Goal: Transaction & Acquisition: Purchase product/service

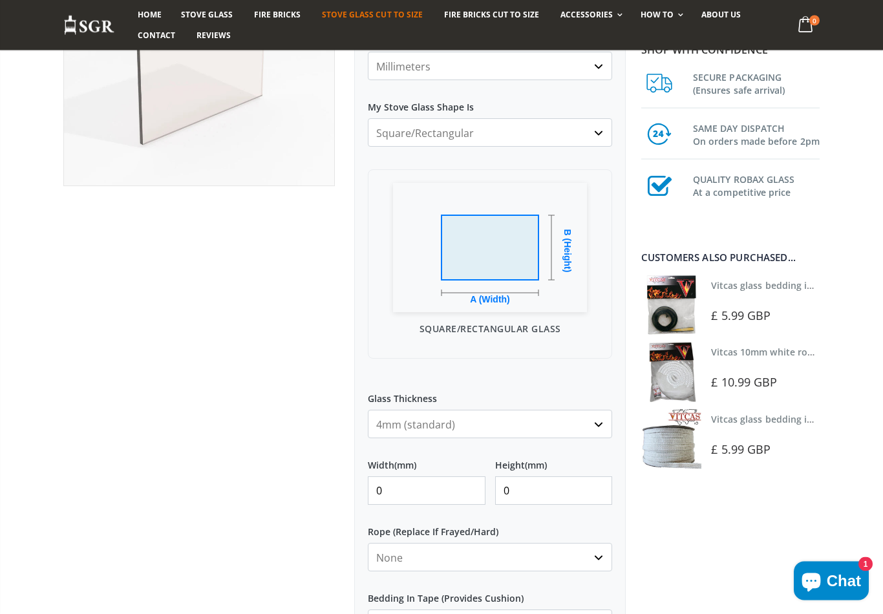
scroll to position [235, 0]
click at [610, 427] on select "4mm (standard) 5mm (gas fires with baffled flue) 3mm (For Use In Stoves With Th…" at bounding box center [490, 424] width 244 height 28
select select "3mm"
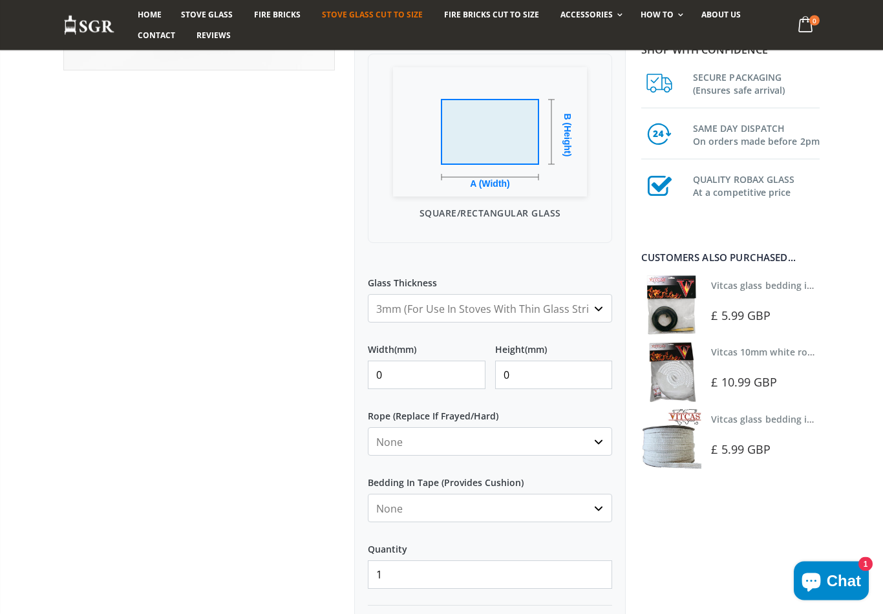
scroll to position [350, 0]
click at [442, 372] on input "0" at bounding box center [427, 376] width 118 height 28
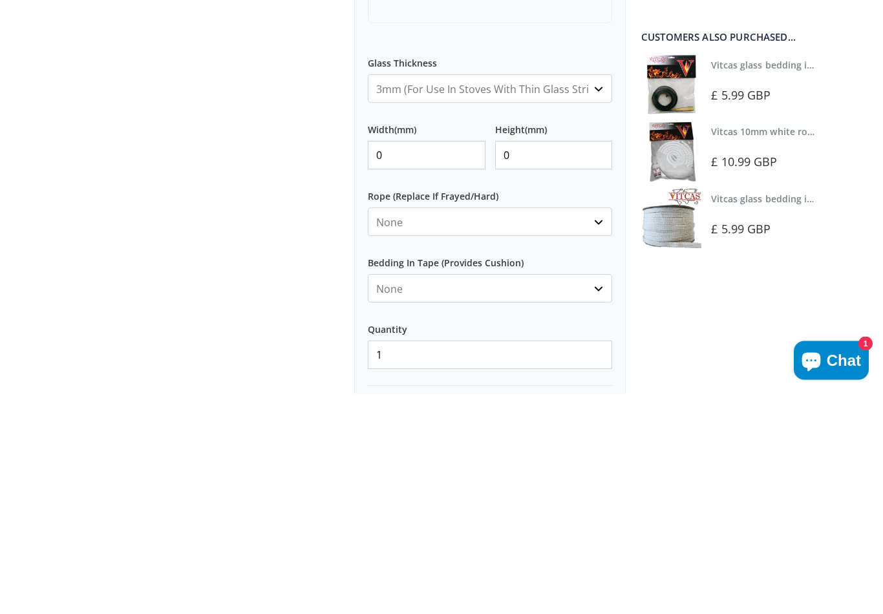
click at [439, 429] on select "None 3mm White 6mm White 8mm White 10mm White 12mm White 6mm Black 8mm Black 10…" at bounding box center [490, 443] width 244 height 28
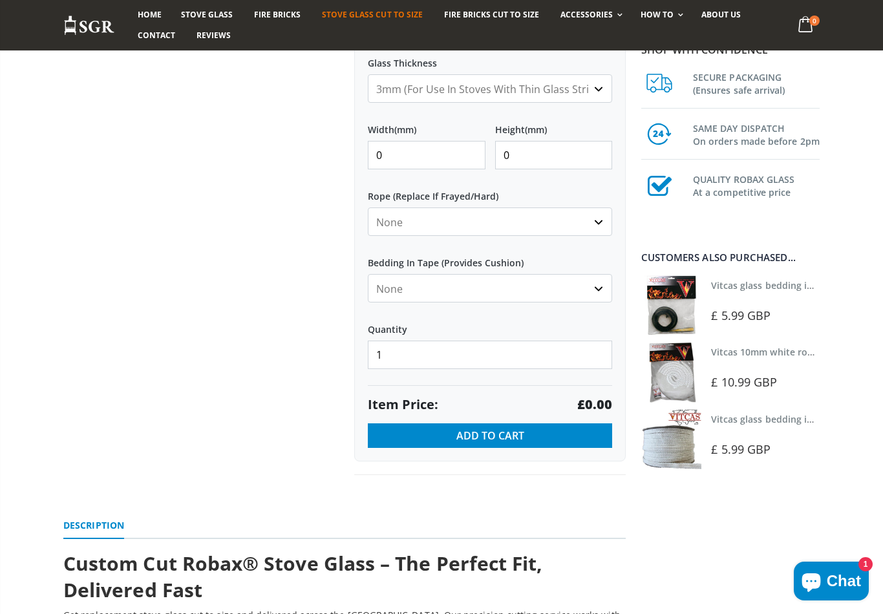
select select "12mm-white"
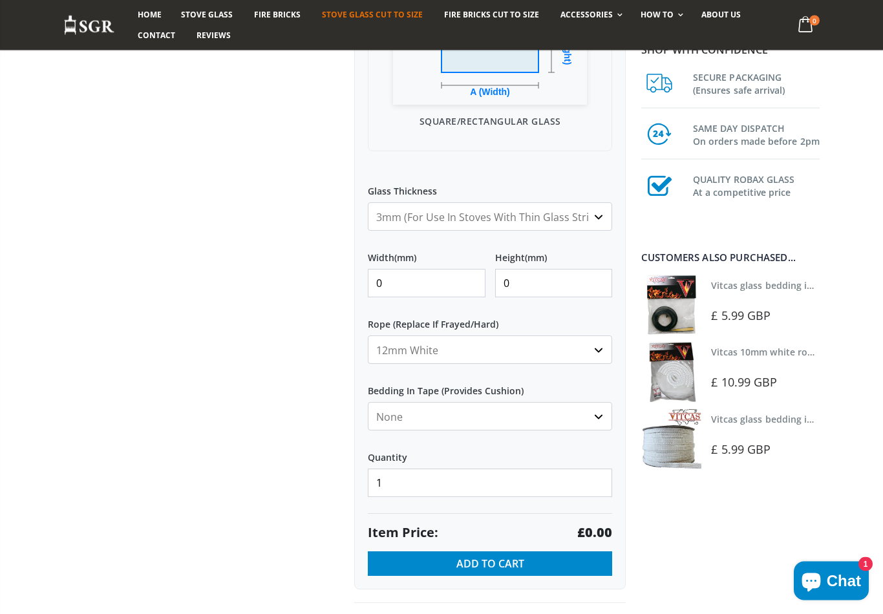
scroll to position [442, 0]
click at [427, 287] on input "0" at bounding box center [427, 284] width 118 height 28
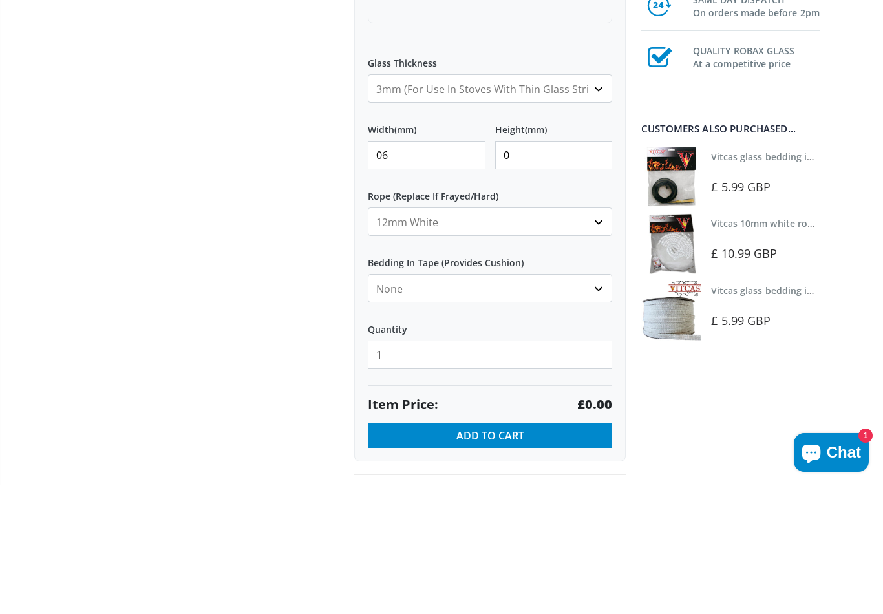
type input "0"
type input "635"
click at [539, 270] on input "0" at bounding box center [554, 284] width 118 height 28
type input "330"
click at [598, 336] on select "None 3mm White 6mm White 8mm White 10mm White 12mm White 6mm Black 8mm Black 10…" at bounding box center [490, 350] width 244 height 28
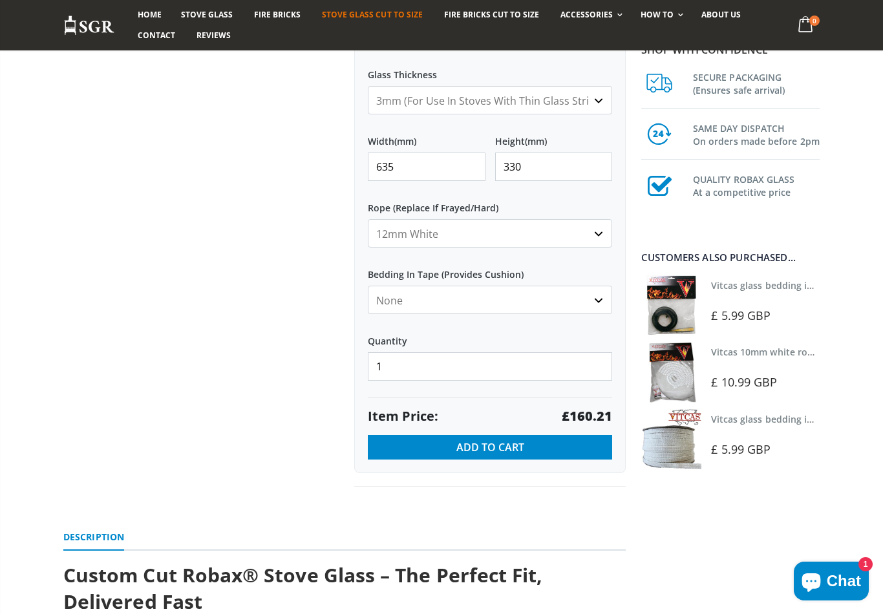
scroll to position [559, 0]
click at [595, 237] on select "None 3mm White 6mm White 8mm White 10mm White 12mm White 6mm Black 8mm Black 10…" at bounding box center [490, 234] width 244 height 28
select select "none"
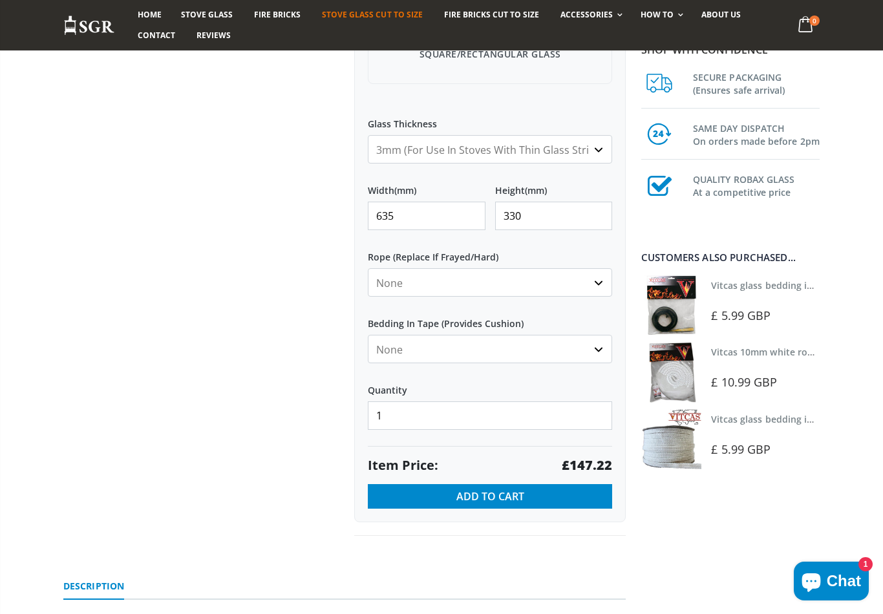
scroll to position [501, 0]
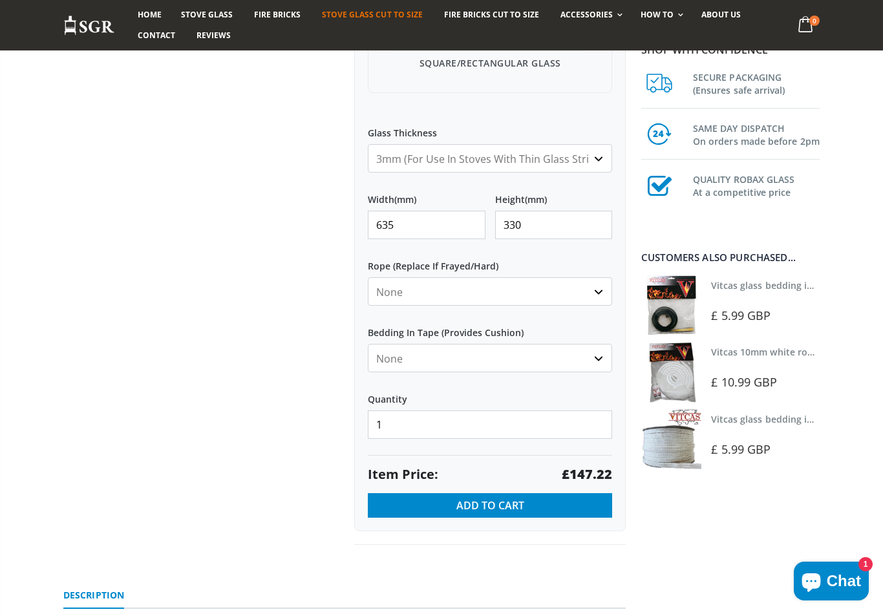
click at [593, 157] on select "4mm (standard) 5mm (gas fires with baffled flue) 3mm (For Use In Stoves With Th…" at bounding box center [490, 158] width 244 height 28
click at [517, 506] on span "Add to Cart" at bounding box center [490, 505] width 68 height 14
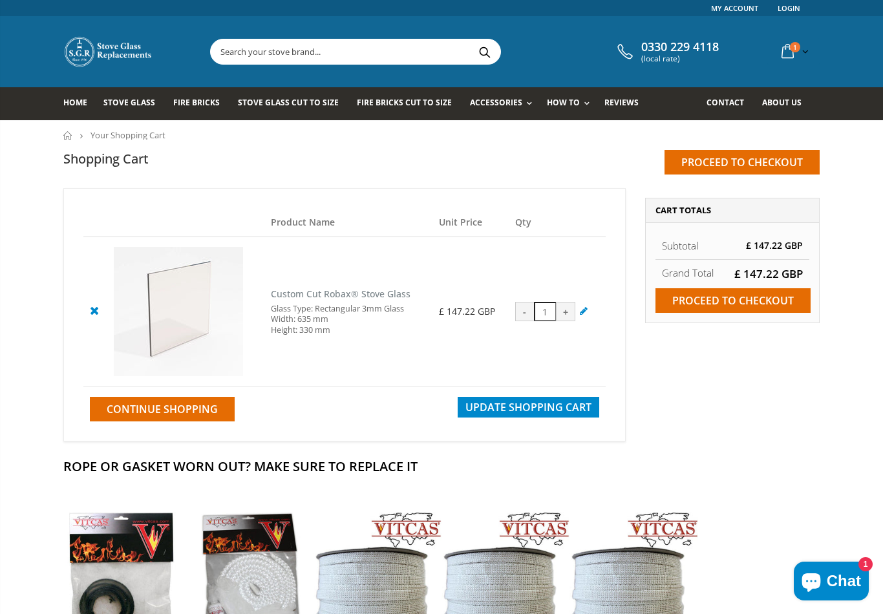
click at [718, 305] on input "Proceed to checkout" at bounding box center [733, 300] width 155 height 25
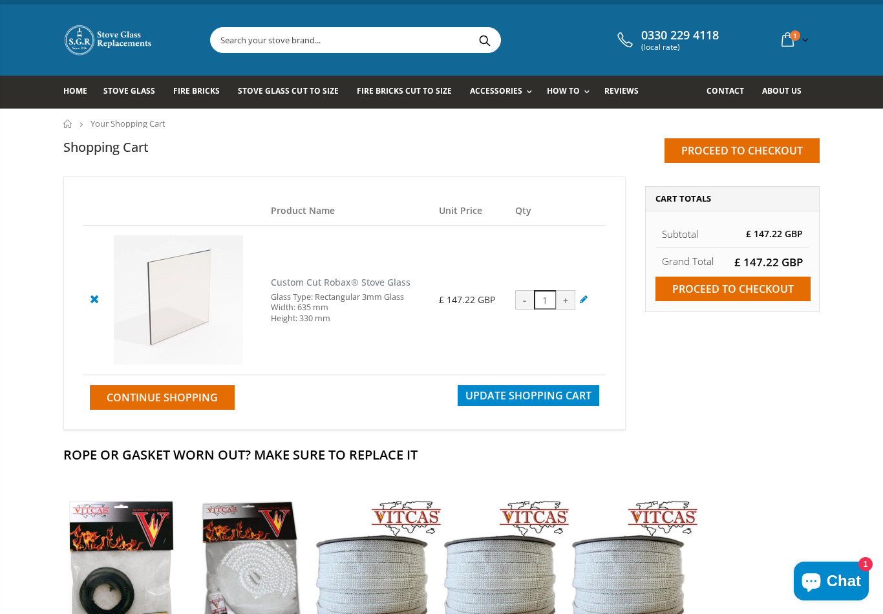
click at [762, 497] on div "Vitcas glass bedding in tape - 2mm x 10mm x 2 meters This self adhesive bedding…" at bounding box center [441, 621] width 769 height 255
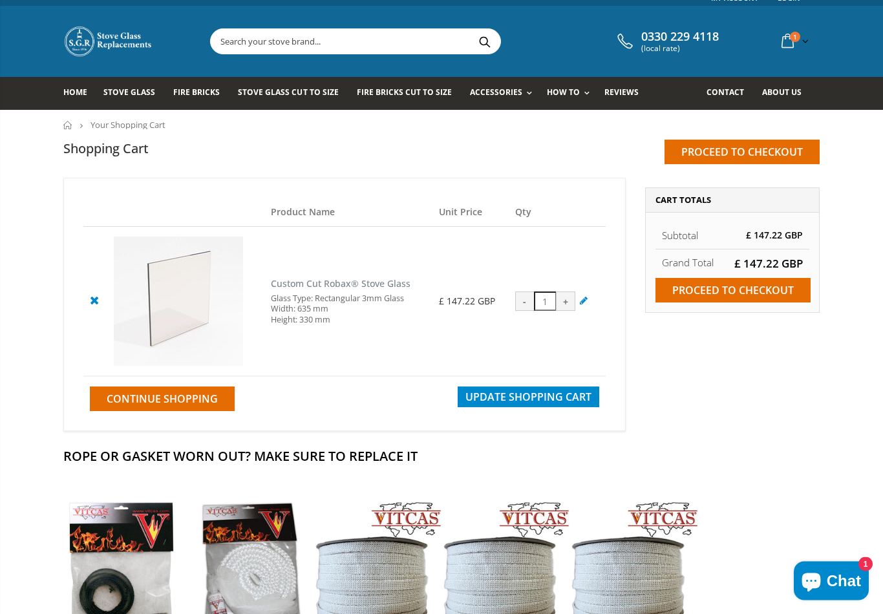
scroll to position [0, 0]
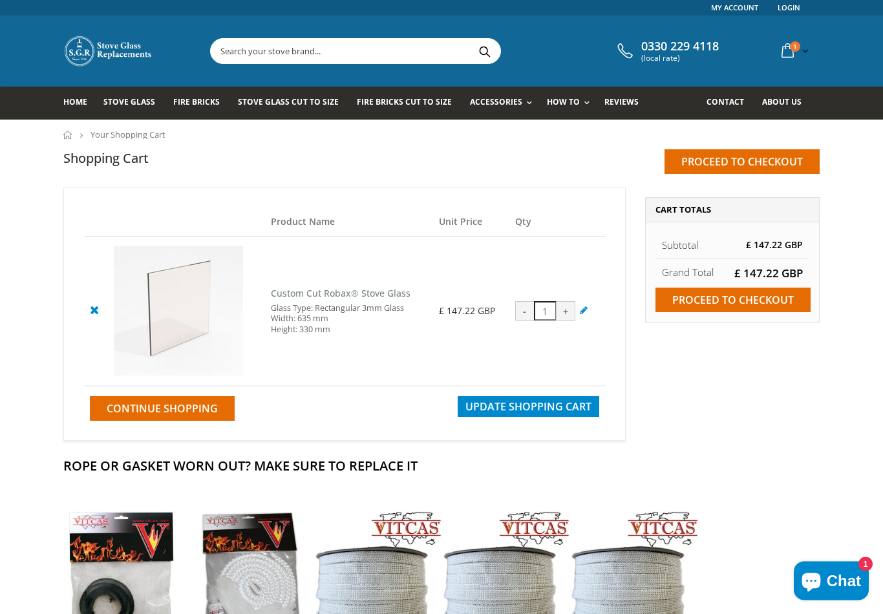
click at [820, 425] on div "Estimate Shipping and Tax Enter your destination to get a shipping estimate. Co…" at bounding box center [732, 316] width 194 height 257
